Goal: Transaction & Acquisition: Purchase product/service

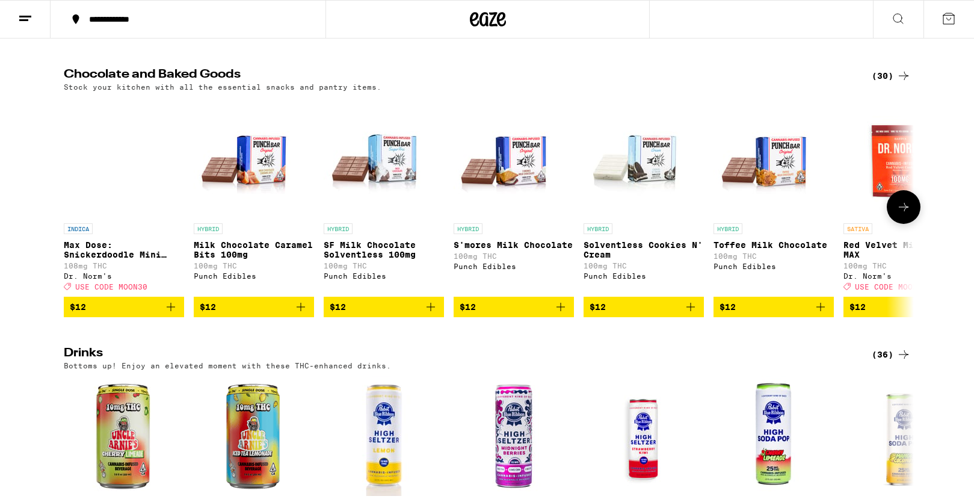
scroll to position [3950, 0]
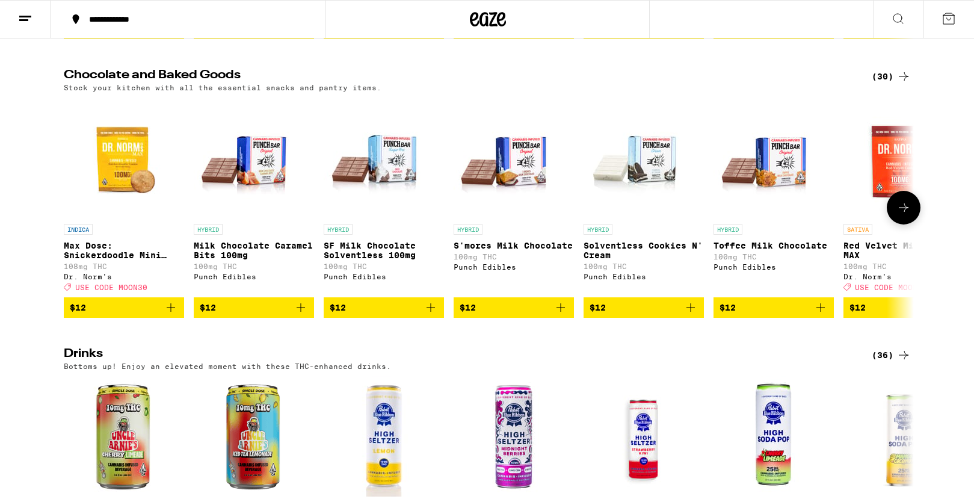
click at [903, 215] on icon at bounding box center [903, 207] width 14 height 14
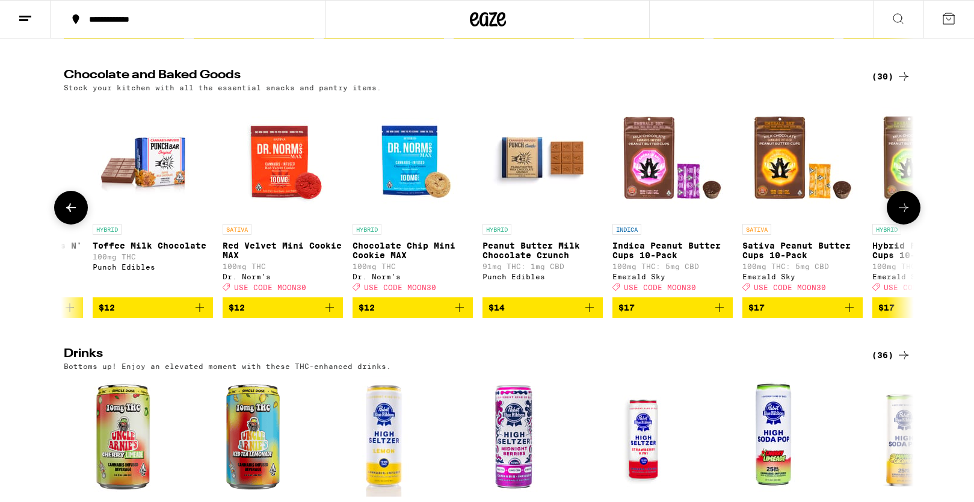
scroll to position [0, 716]
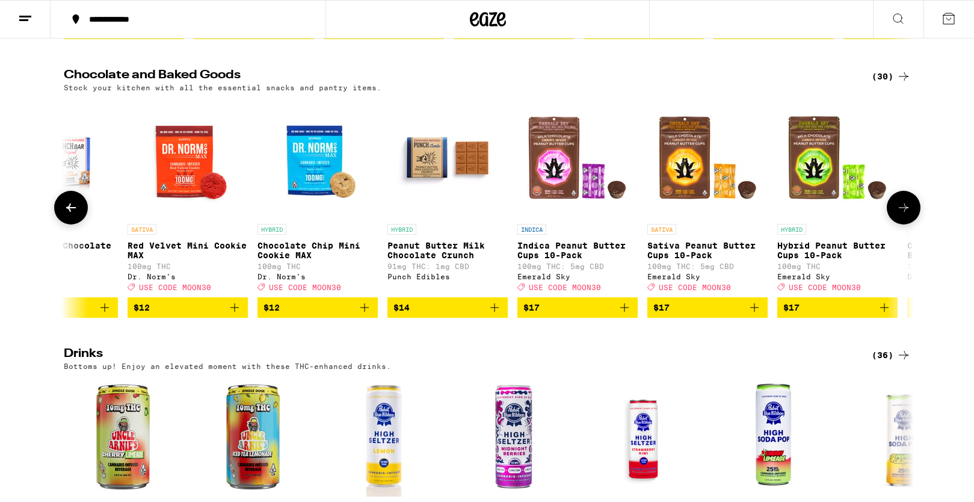
click at [903, 215] on icon at bounding box center [903, 207] width 14 height 14
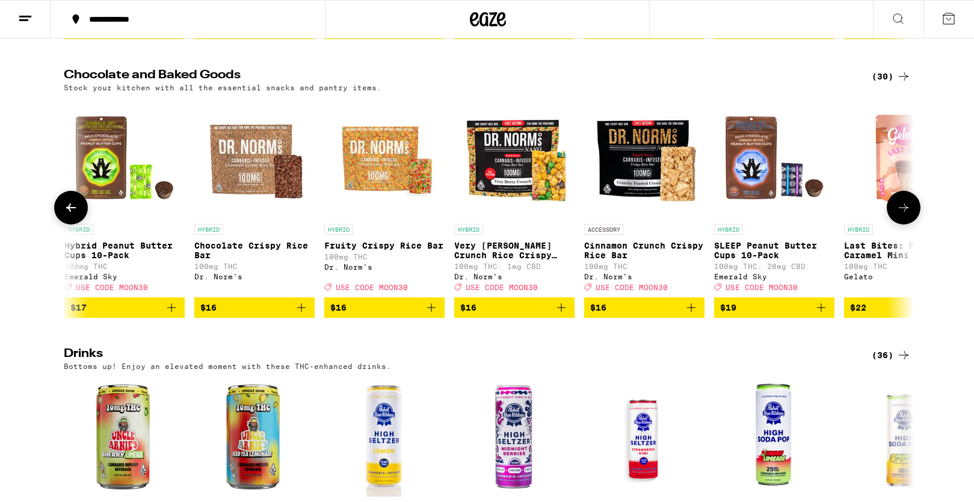
scroll to position [0, 1431]
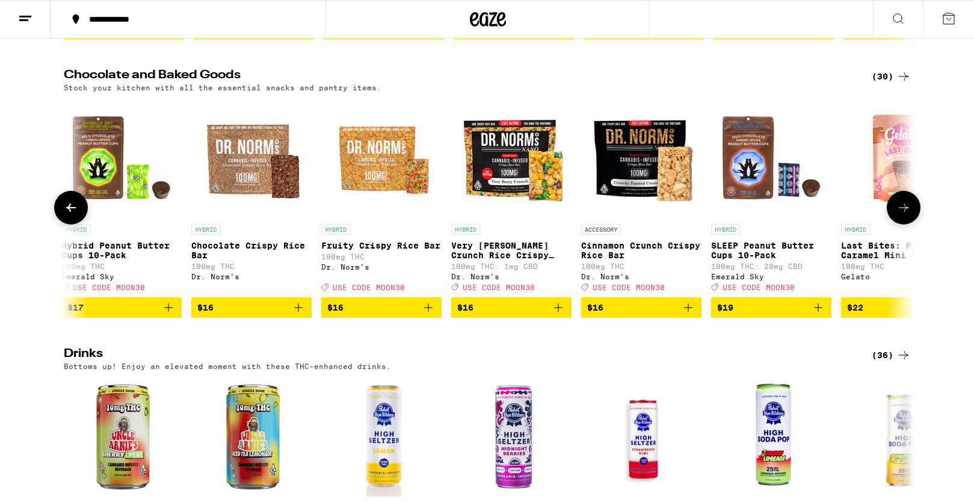
click at [903, 215] on icon at bounding box center [903, 207] width 14 height 14
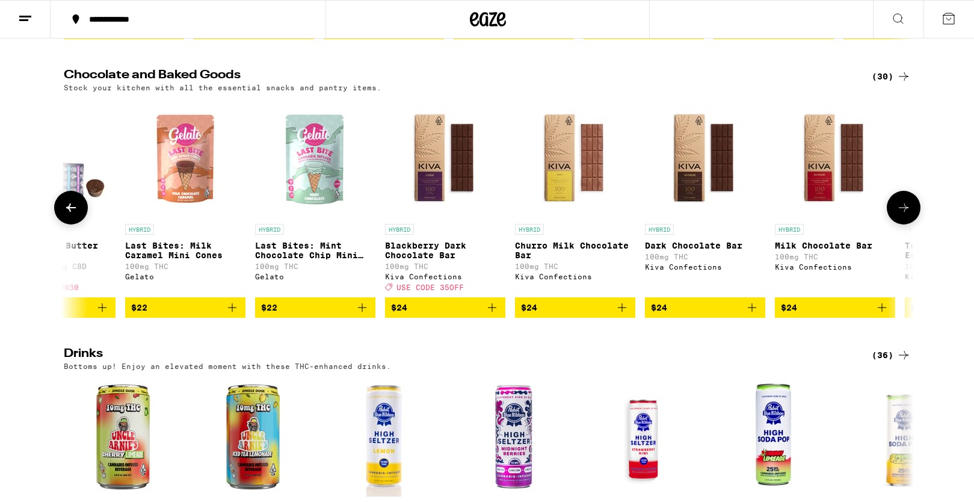
click at [901, 215] on icon at bounding box center [903, 207] width 14 height 14
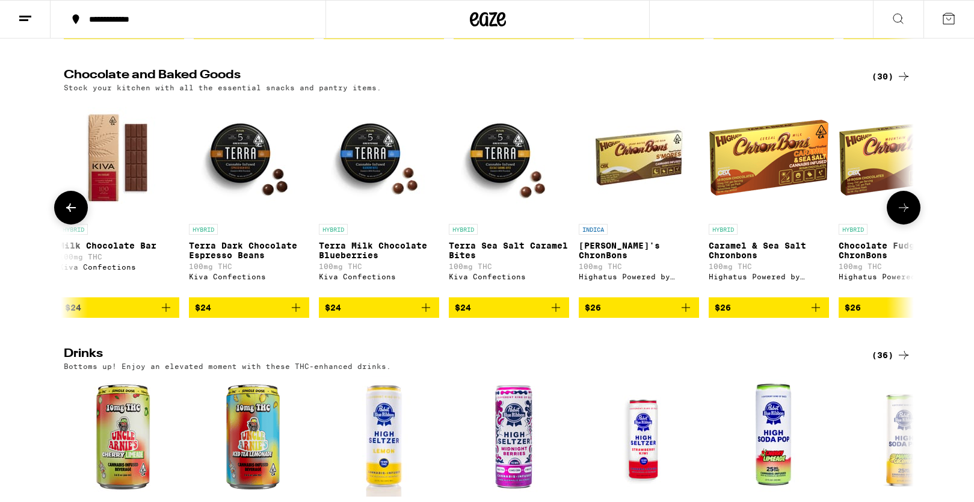
click at [901, 215] on icon at bounding box center [903, 207] width 14 height 14
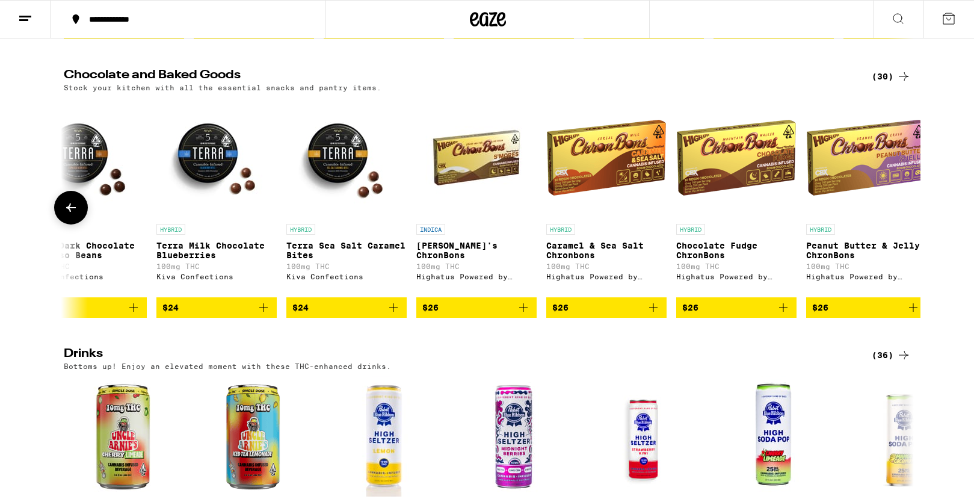
scroll to position [0, 3050]
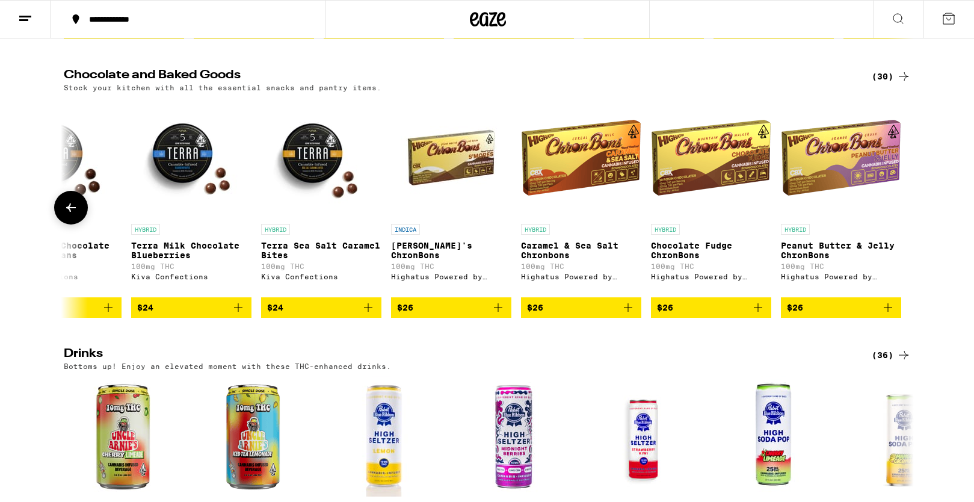
click at [75, 215] on icon at bounding box center [71, 207] width 14 height 14
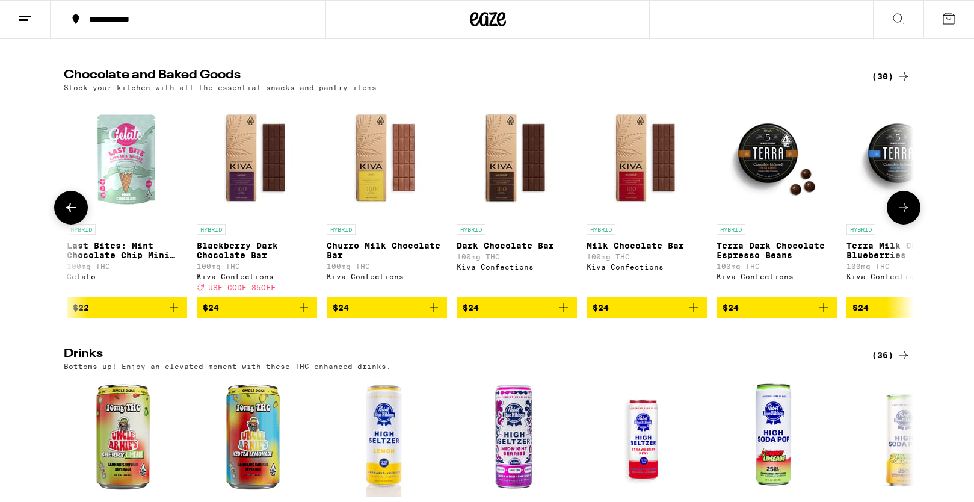
scroll to position [0, 2334]
click at [75, 215] on icon at bounding box center [71, 207] width 14 height 14
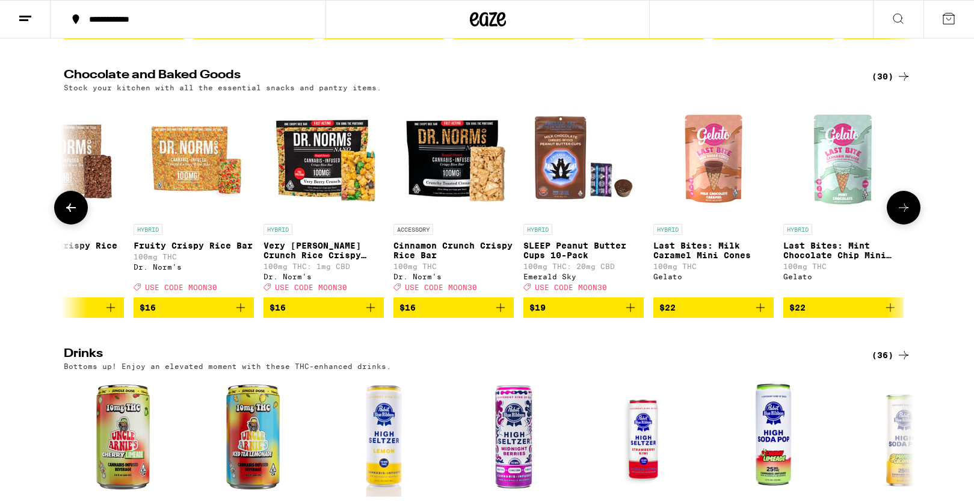
click at [75, 215] on icon at bounding box center [71, 207] width 14 height 14
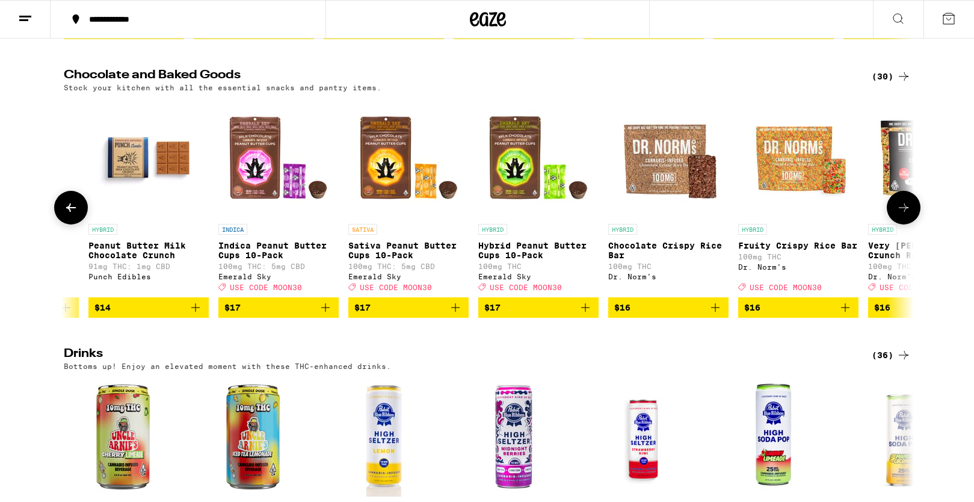
scroll to position [0, 903]
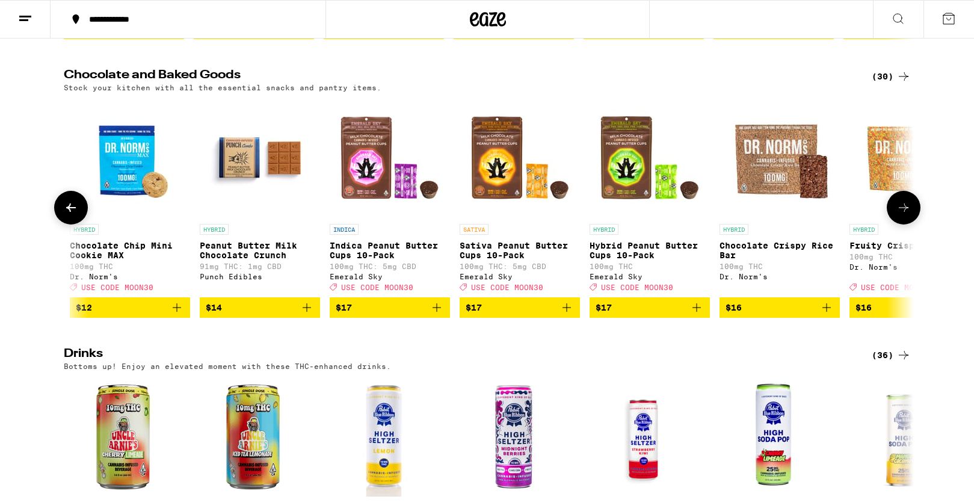
click at [75, 215] on icon at bounding box center [71, 207] width 14 height 14
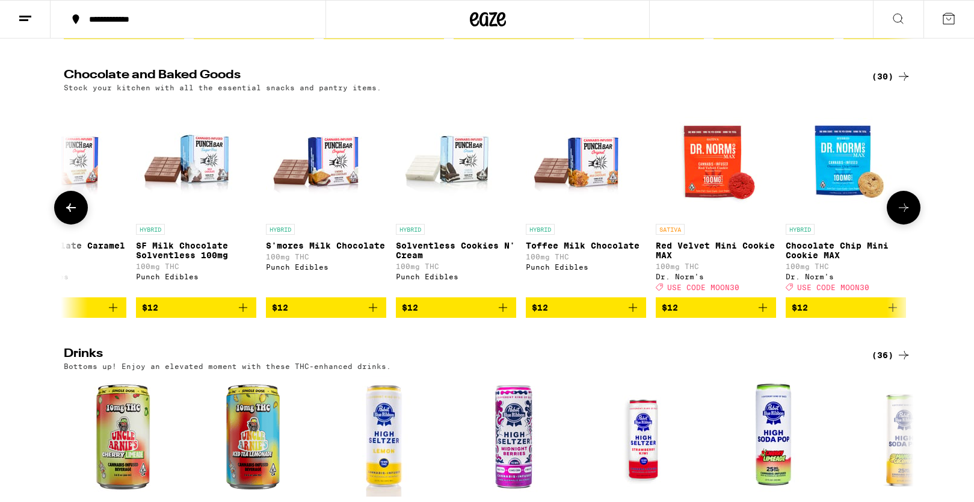
click at [75, 215] on icon at bounding box center [71, 207] width 14 height 14
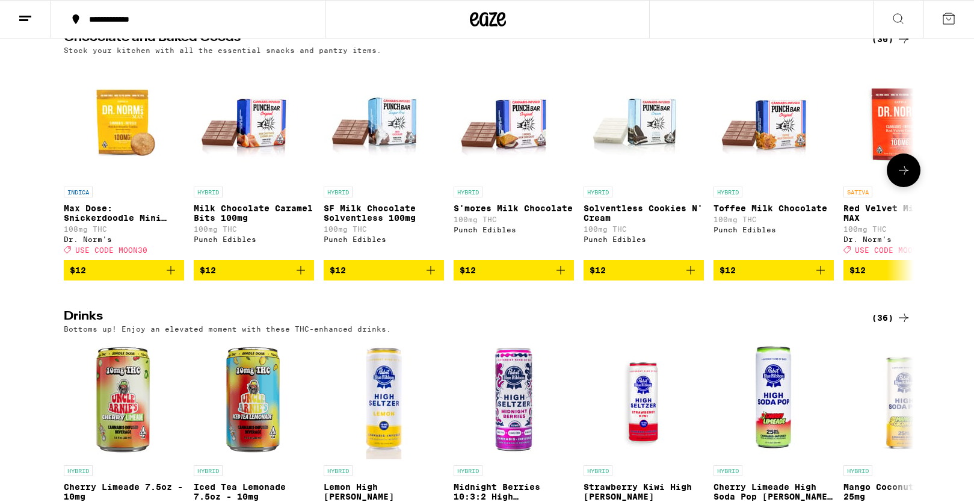
scroll to position [3984, 0]
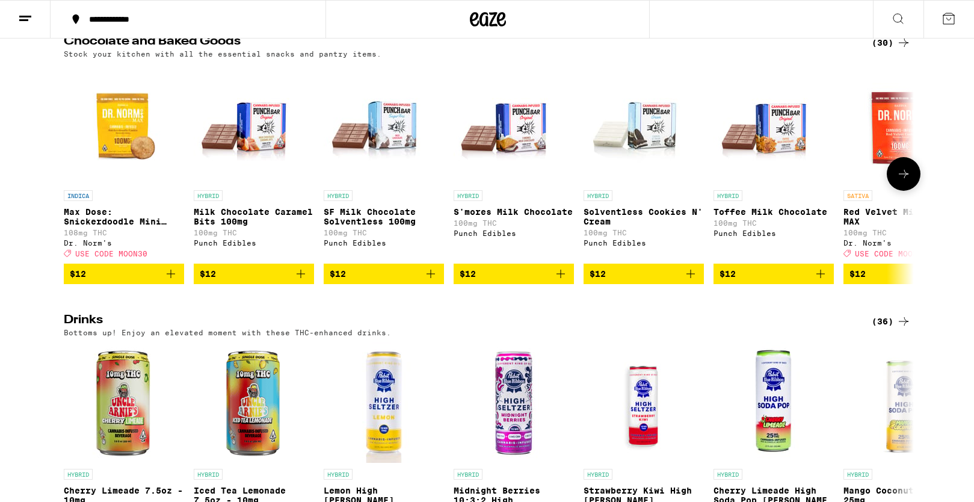
click at [84, 226] on p "Max Dose: Snickerdoodle Mini Cookie - Indica" at bounding box center [124, 216] width 120 height 19
